Goal: Register for event/course

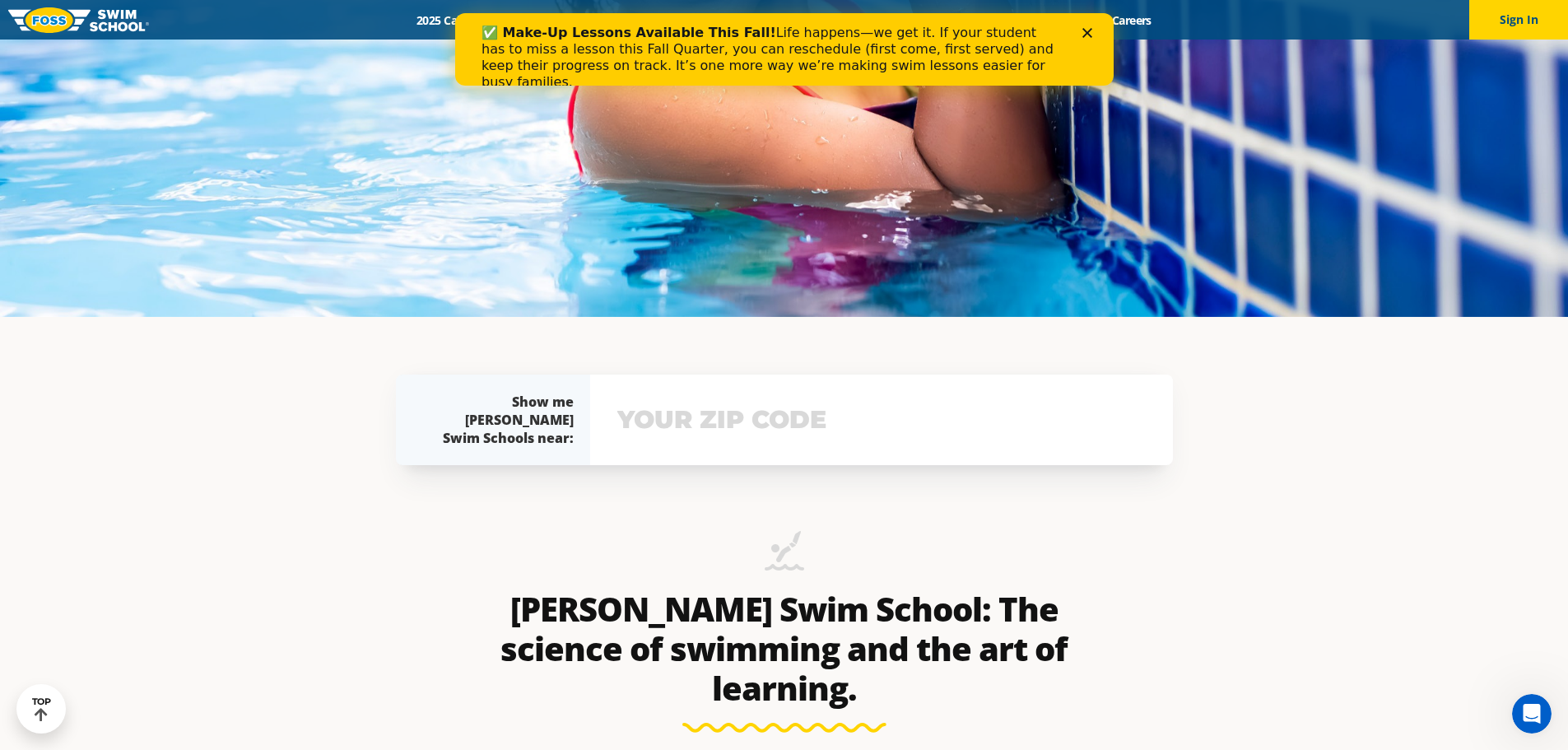
click at [782, 425] on input "text" at bounding box center [881, 419] width 537 height 48
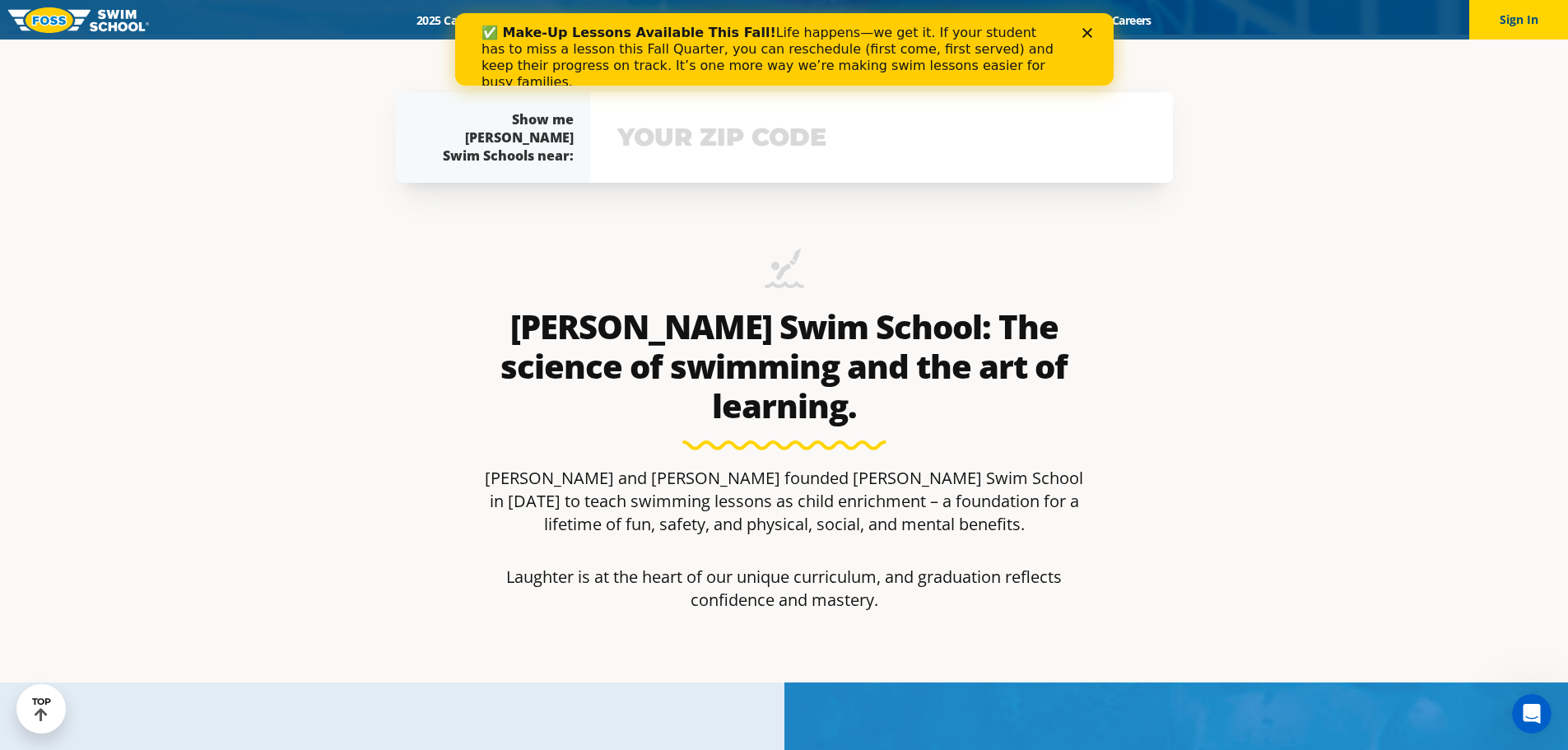
scroll to position [725, 0]
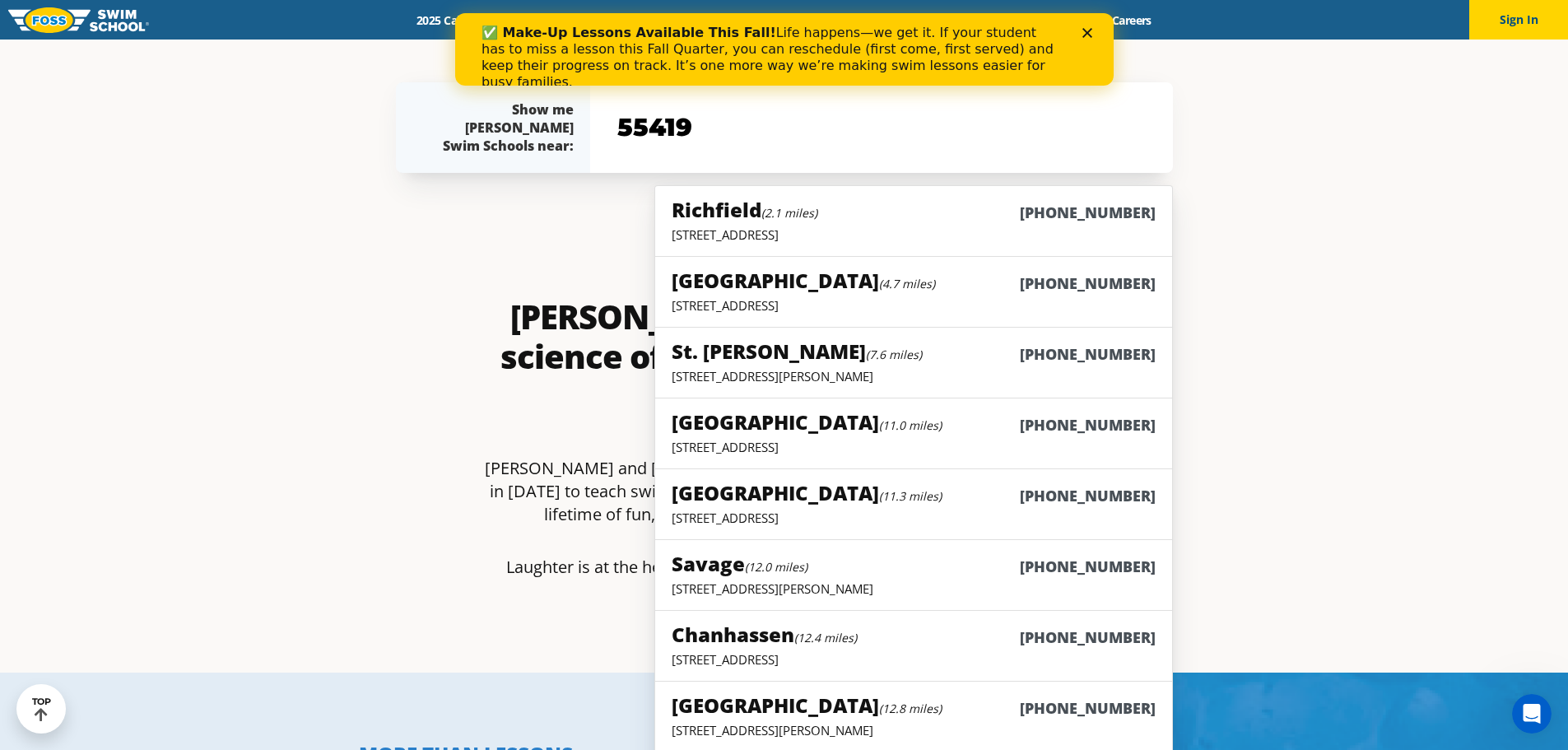
type input "55419"
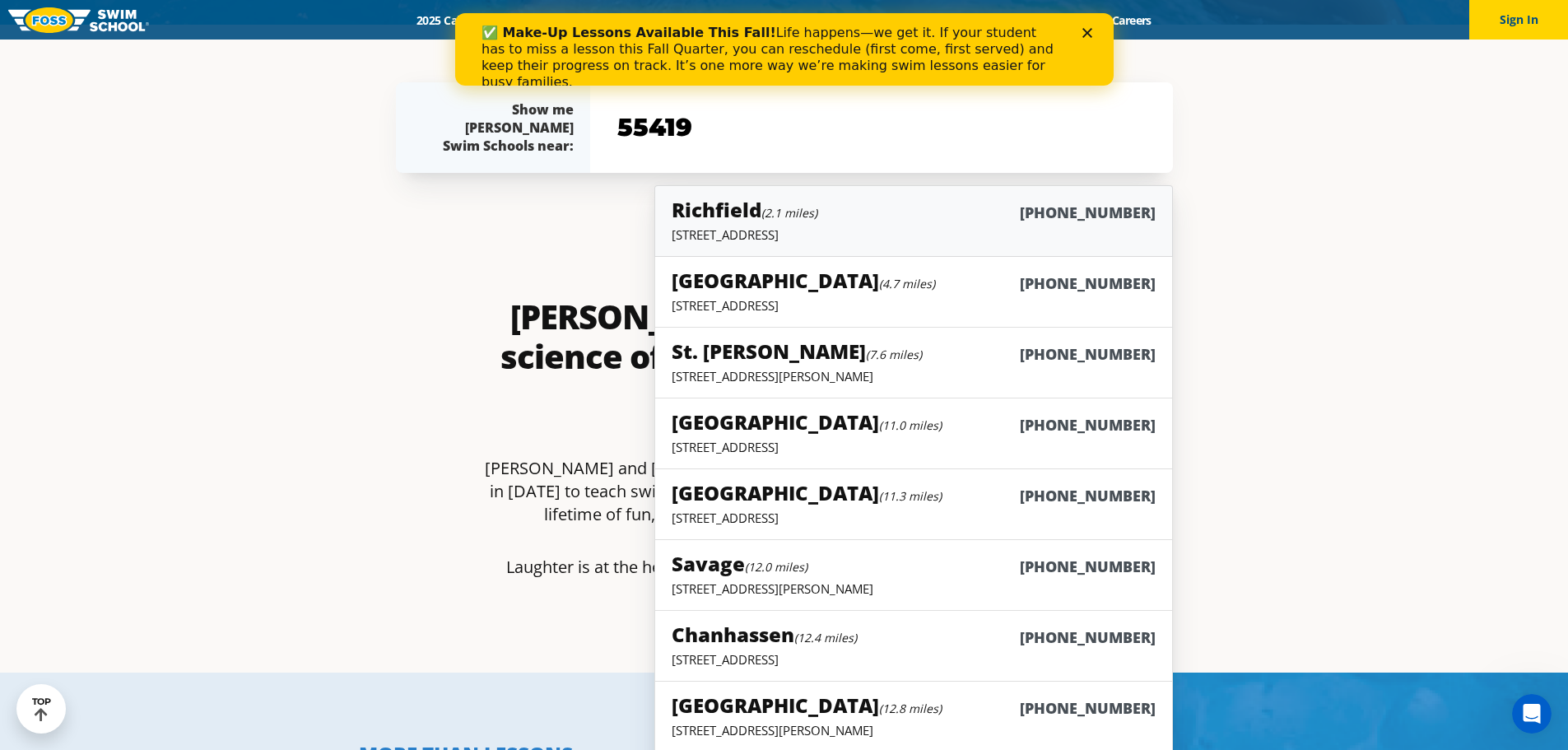
click at [764, 220] on h5 "Richfield (2.1 miles)" at bounding box center [744, 209] width 145 height 27
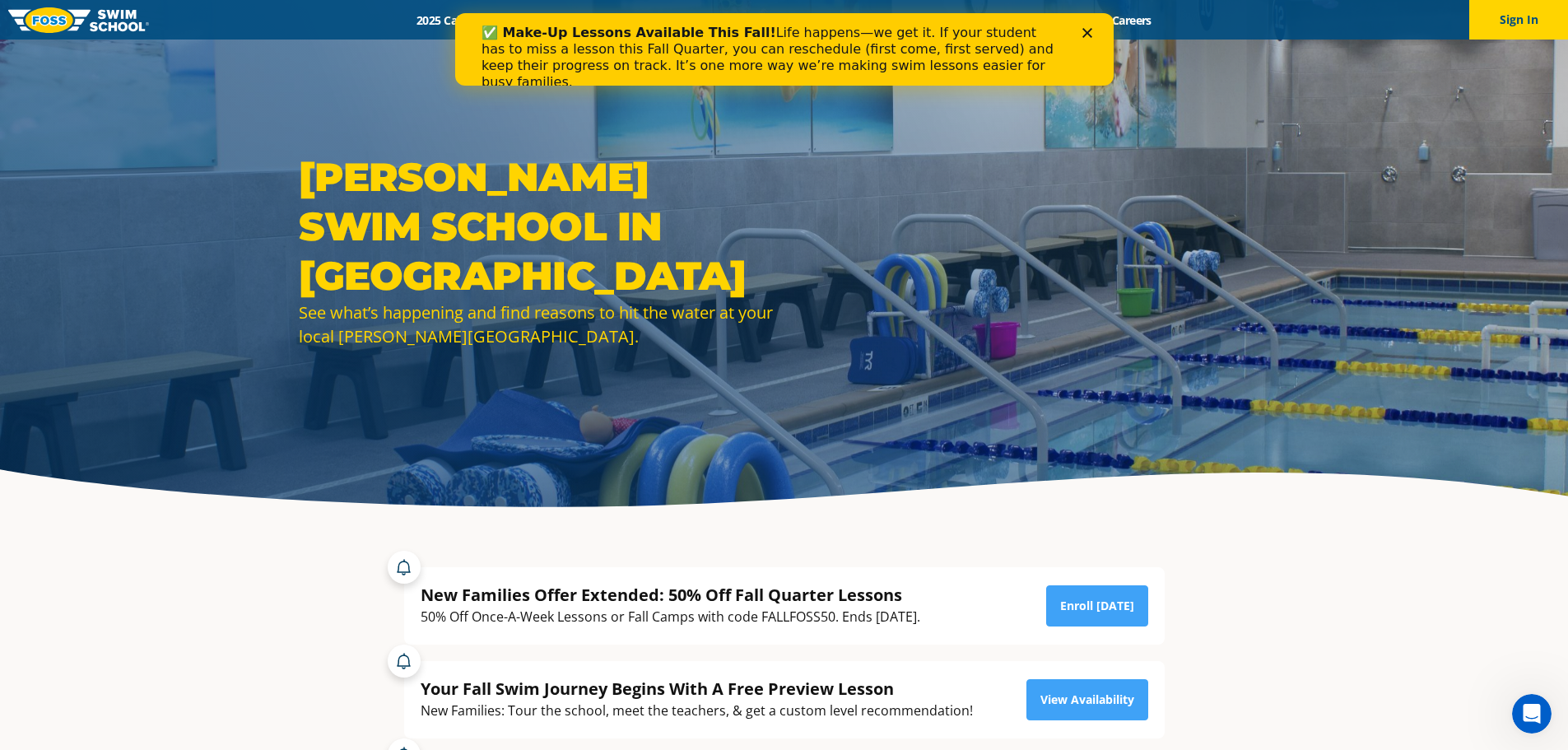
click at [1094, 33] on div "Close" at bounding box center [1089, 33] width 16 height 9
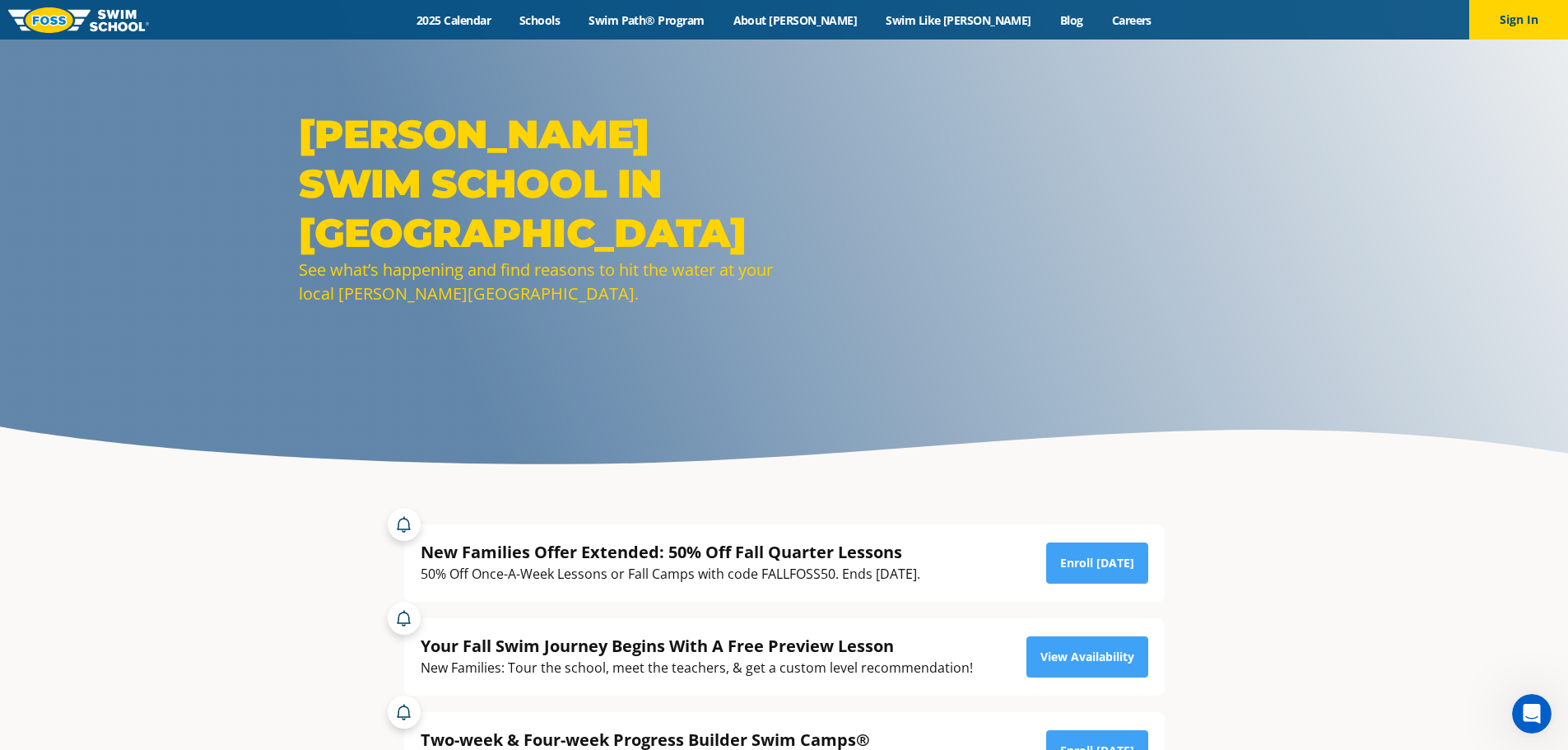
scroll to position [82, 0]
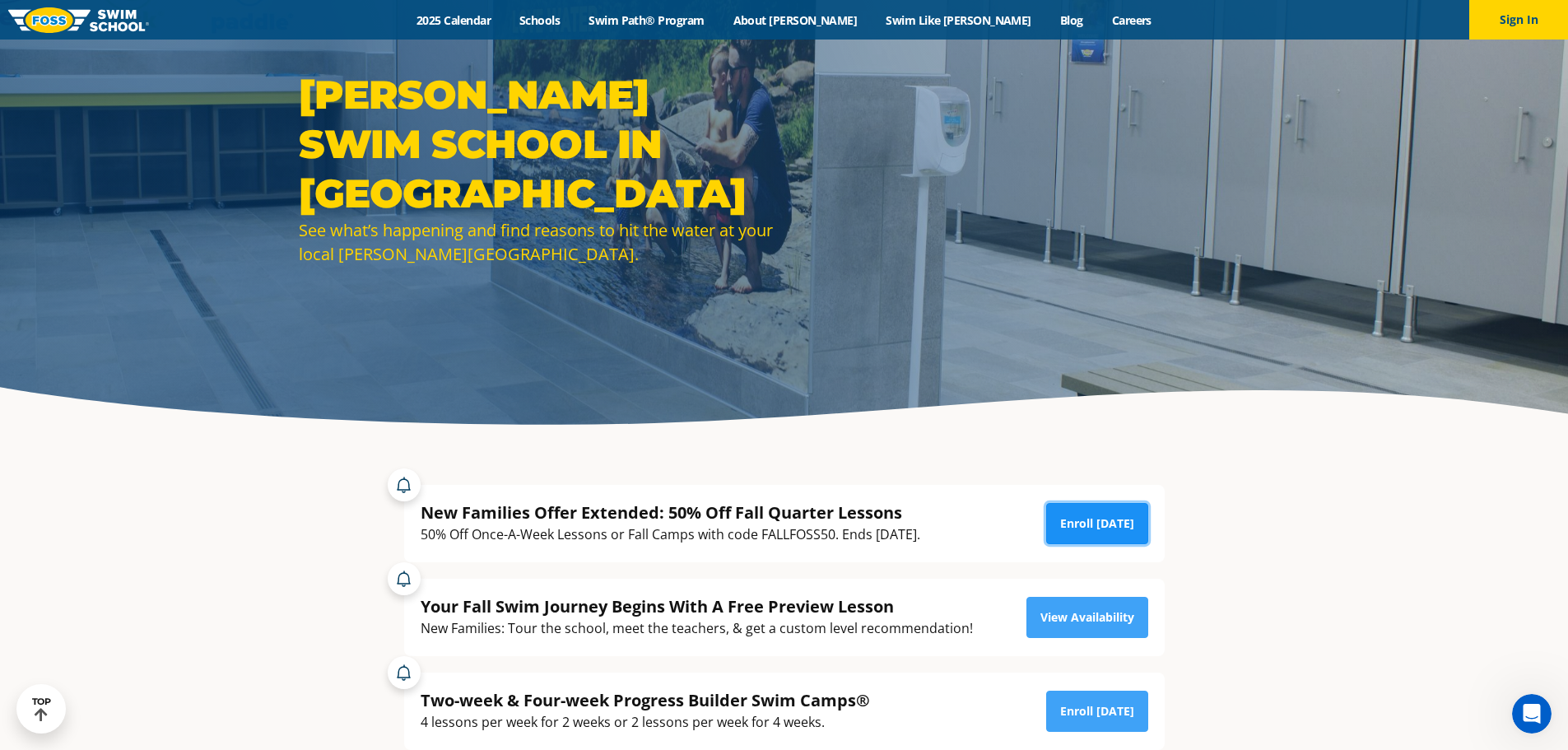
click at [1106, 522] on link "Enroll Today" at bounding box center [1097, 523] width 102 height 42
